Goal: Task Accomplishment & Management: Manage account settings

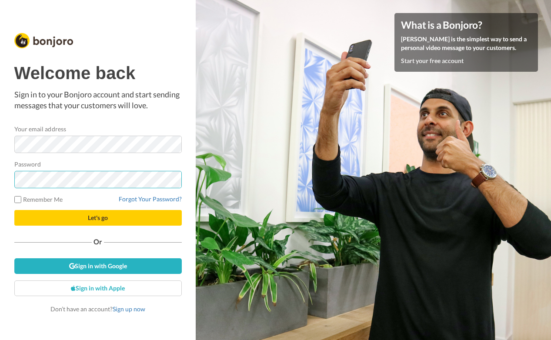
click at [14, 210] on button "Let's go" at bounding box center [97, 218] width 167 height 16
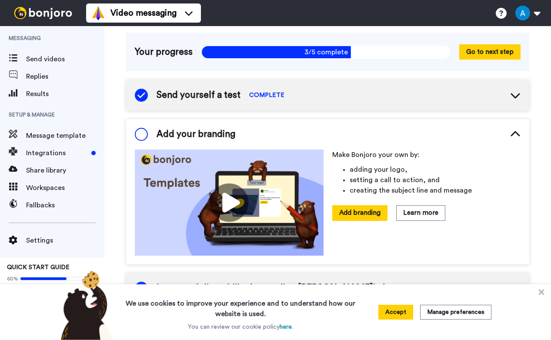
scroll to position [63, 0]
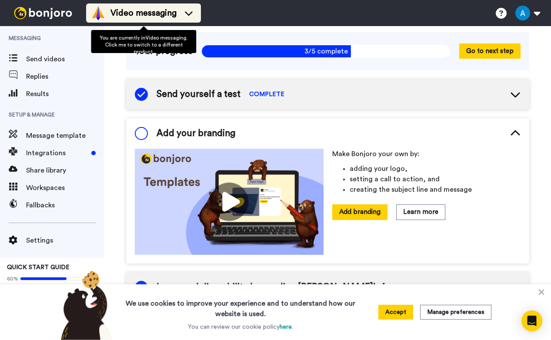
click at [181, 10] on div "Video messaging" at bounding box center [143, 13] width 104 height 14
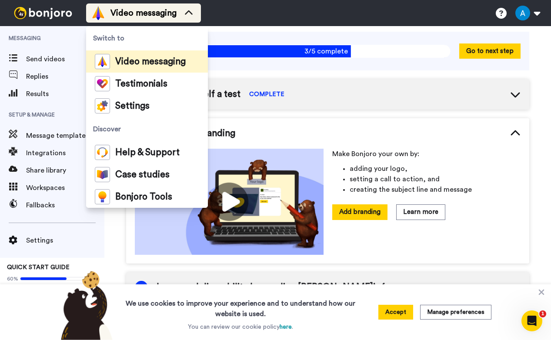
scroll to position [0, 0]
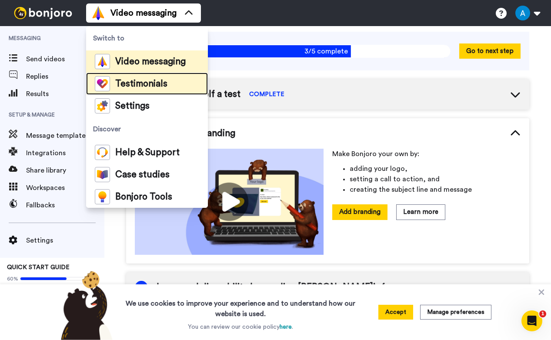
click at [159, 85] on span "Testimonials" at bounding box center [141, 84] width 52 height 9
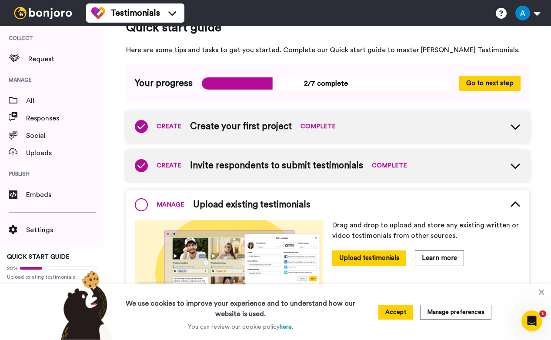
scroll to position [23, 0]
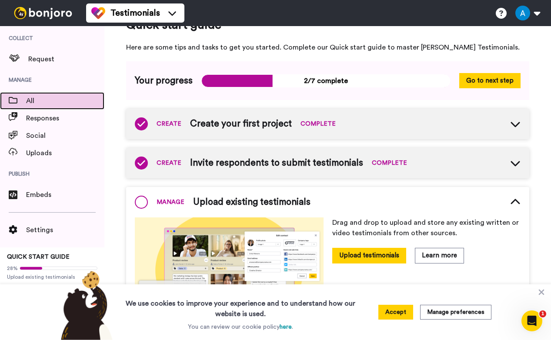
click at [53, 99] on span "All" at bounding box center [65, 101] width 78 height 10
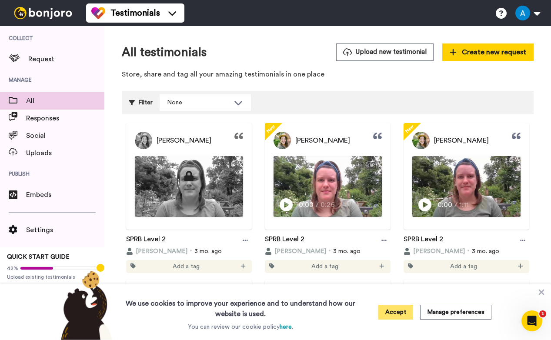
click at [401, 311] on button "Accept" at bounding box center [395, 312] width 35 height 15
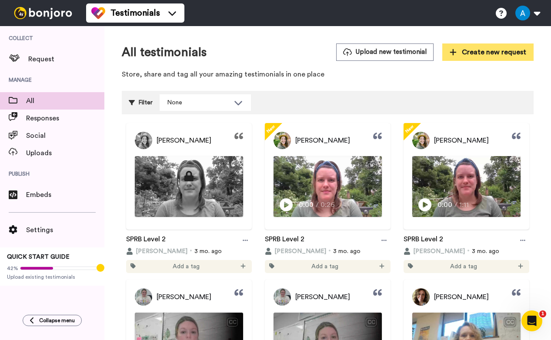
click at [501, 53] on span "Create new request" at bounding box center [488, 52] width 77 height 10
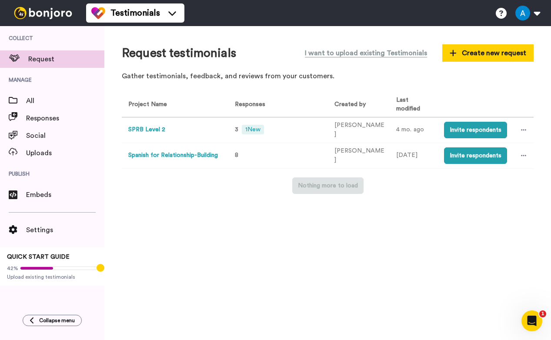
click at [196, 154] on button "Spanish for Relationship-Building" at bounding box center [173, 155] width 90 height 9
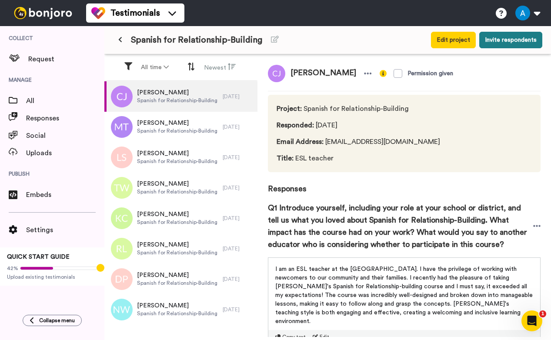
click at [505, 43] on button "Invite respondents" at bounding box center [510, 40] width 63 height 17
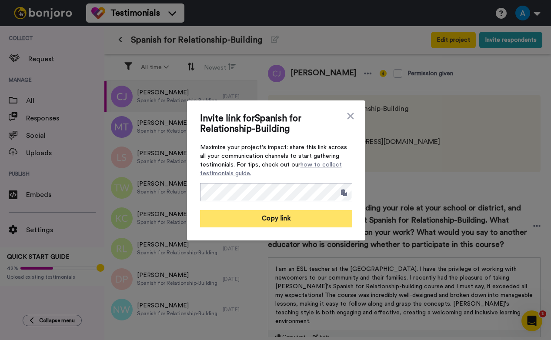
click at [323, 215] on button "Copy link" at bounding box center [276, 218] width 152 height 17
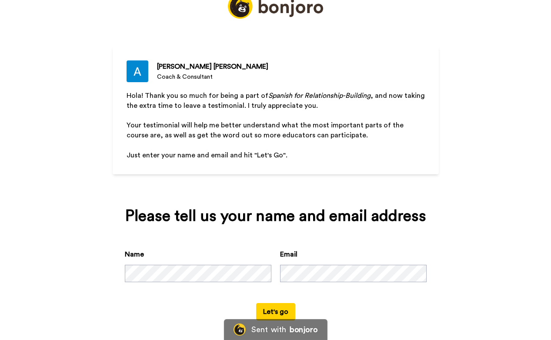
scroll to position [38, 0]
